Goal: Find contact information: Obtain details needed to contact an individual or organization

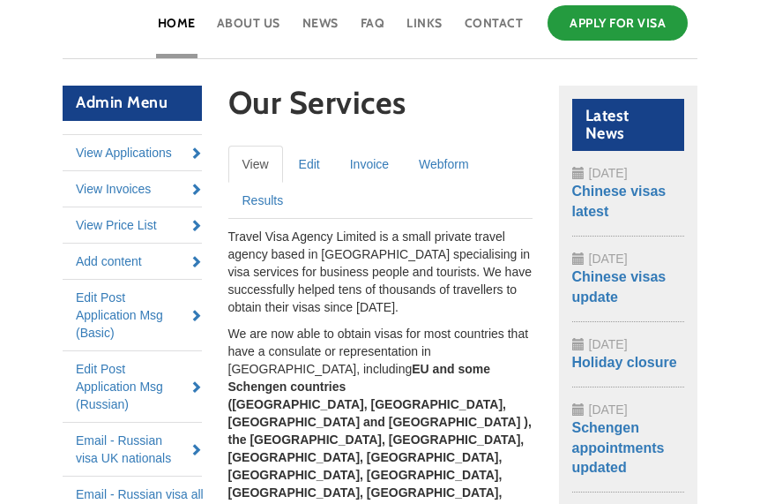
scroll to position [197, 0]
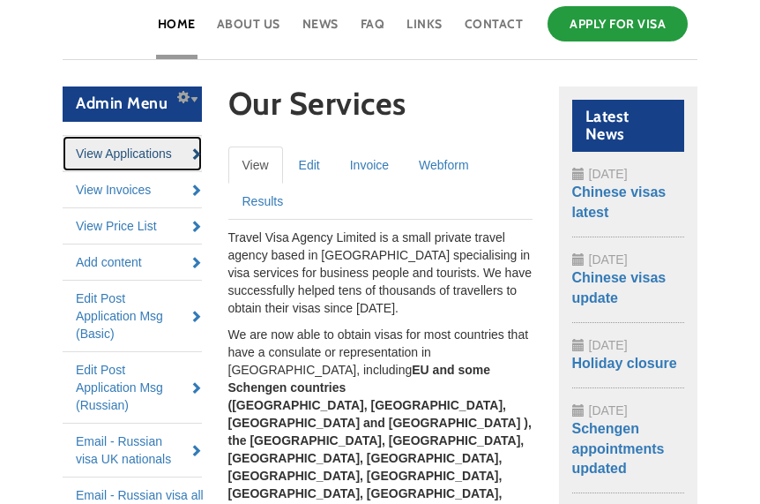
click at [134, 154] on link "View Applications" at bounding box center [132, 153] width 139 height 35
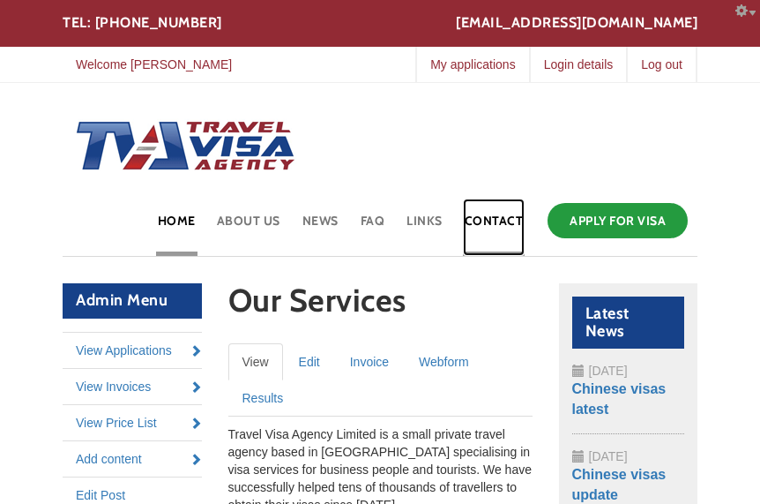
click at [488, 221] on link "Contact" at bounding box center [494, 226] width 63 height 57
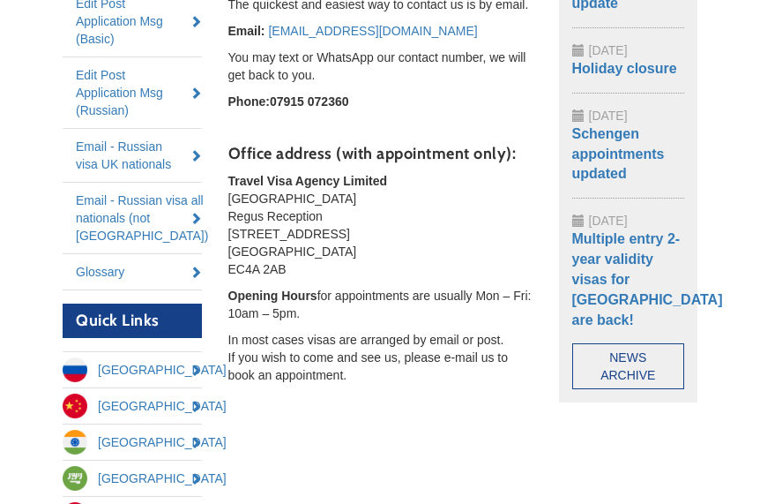
scroll to position [500, 0]
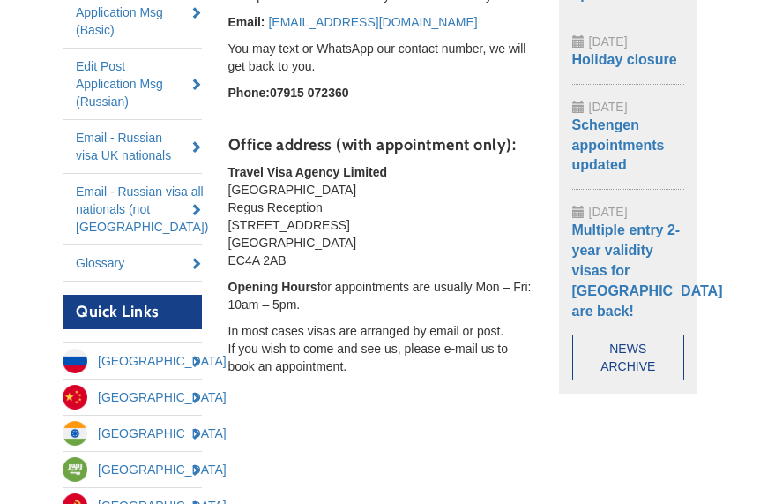
drag, startPoint x: 229, startPoint y: 168, endPoint x: 312, endPoint y: 256, distance: 120.4
click at [312, 256] on p "Travel Visa Agency Limited Ludgate House Regus Reception 107 Fleet Street Londo…" at bounding box center [380, 216] width 304 height 106
copy p "Travel Visa Agency Limited Ludgate House Regus Reception 107 Fleet Street Londo…"
